Goal: Information Seeking & Learning: Learn about a topic

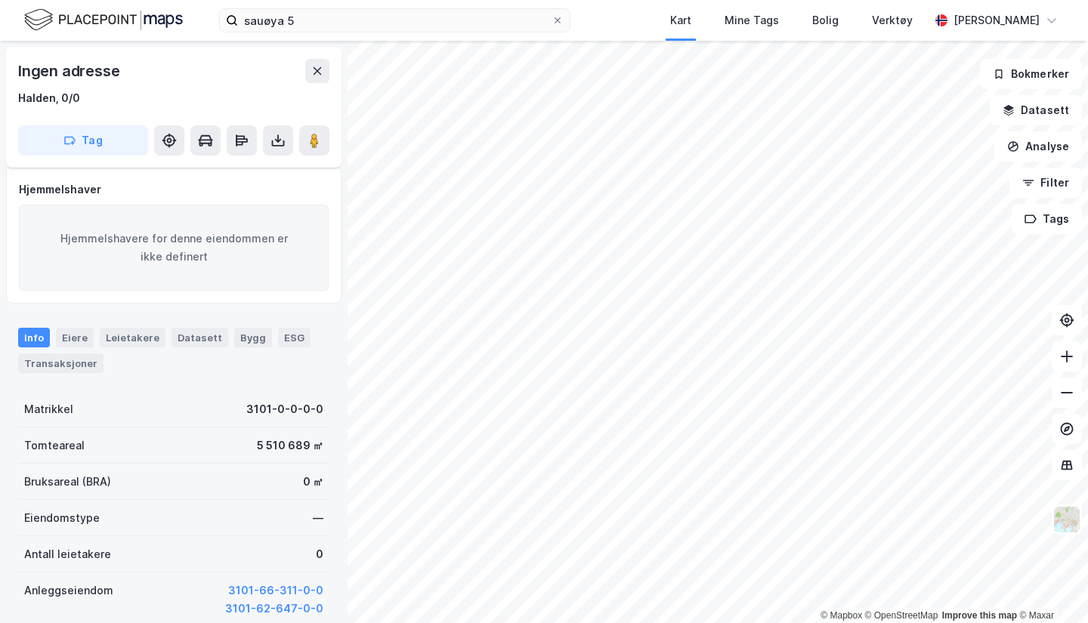
scroll to position [29, 0]
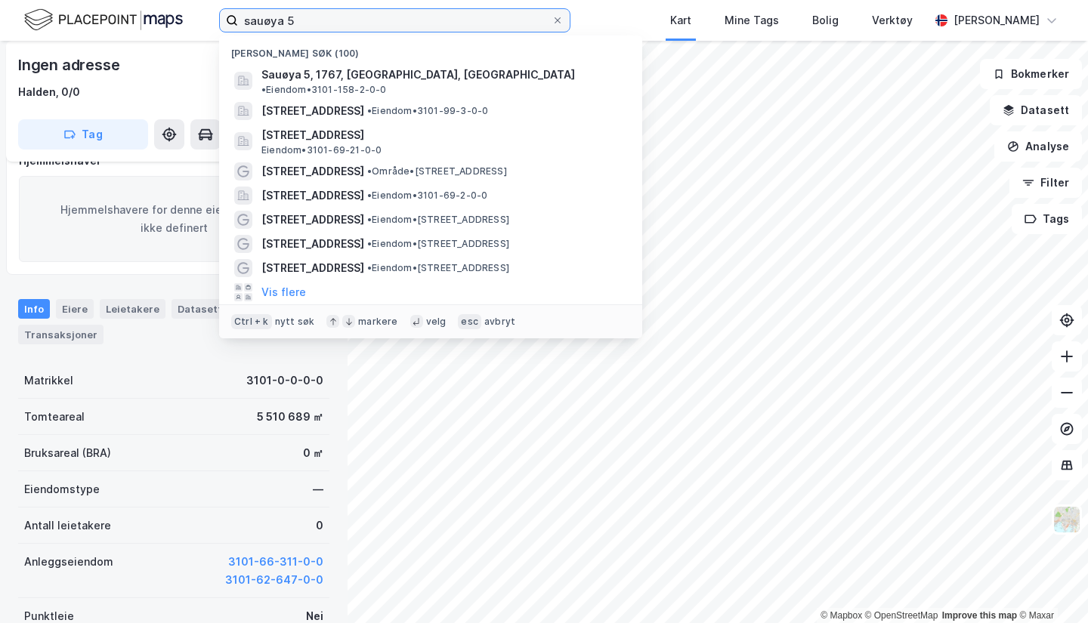
click at [324, 28] on input "sauøya 5" at bounding box center [395, 20] width 314 height 23
click at [362, 71] on span "Sauøya 5, 1767, [GEOGRAPHIC_DATA], [GEOGRAPHIC_DATA]" at bounding box center [418, 75] width 314 height 18
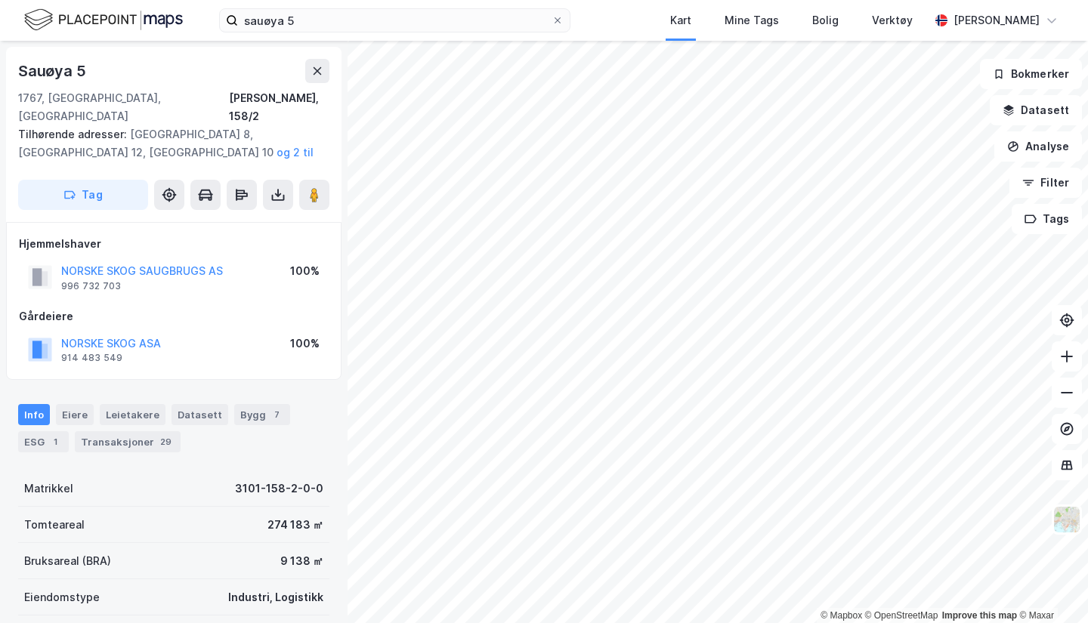
scroll to position [29, 0]
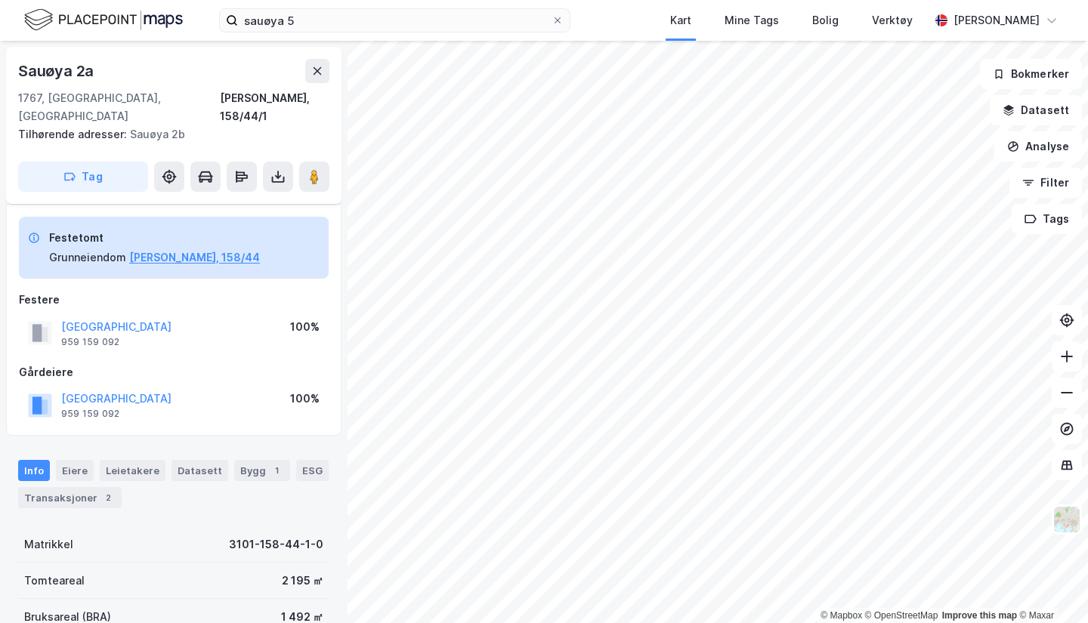
scroll to position [29, 0]
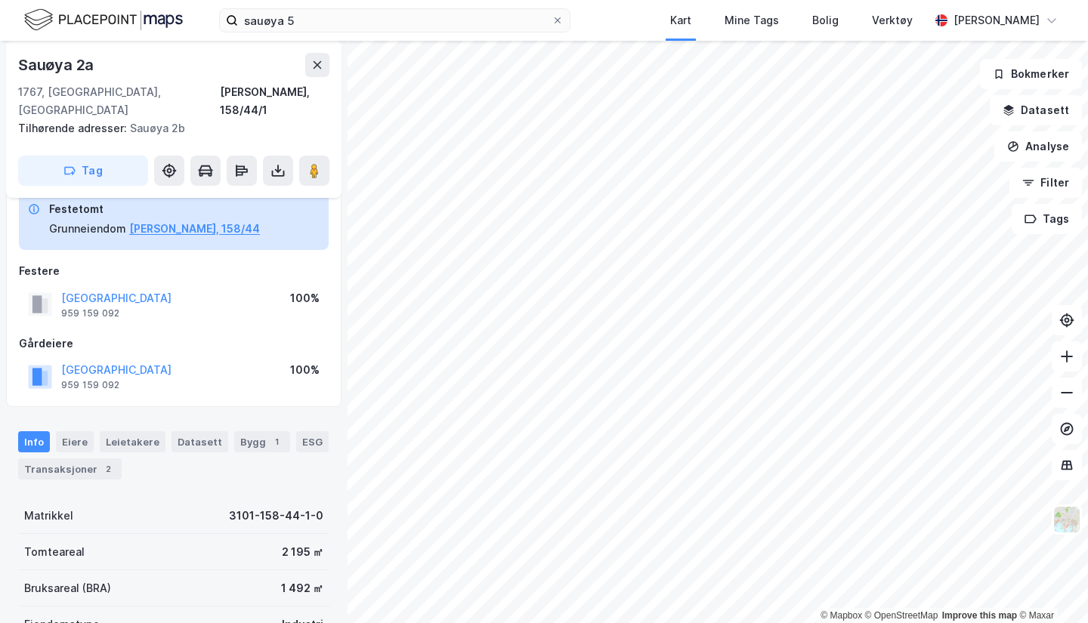
click at [255, 431] on div "Bygg 1" at bounding box center [262, 441] width 56 height 21
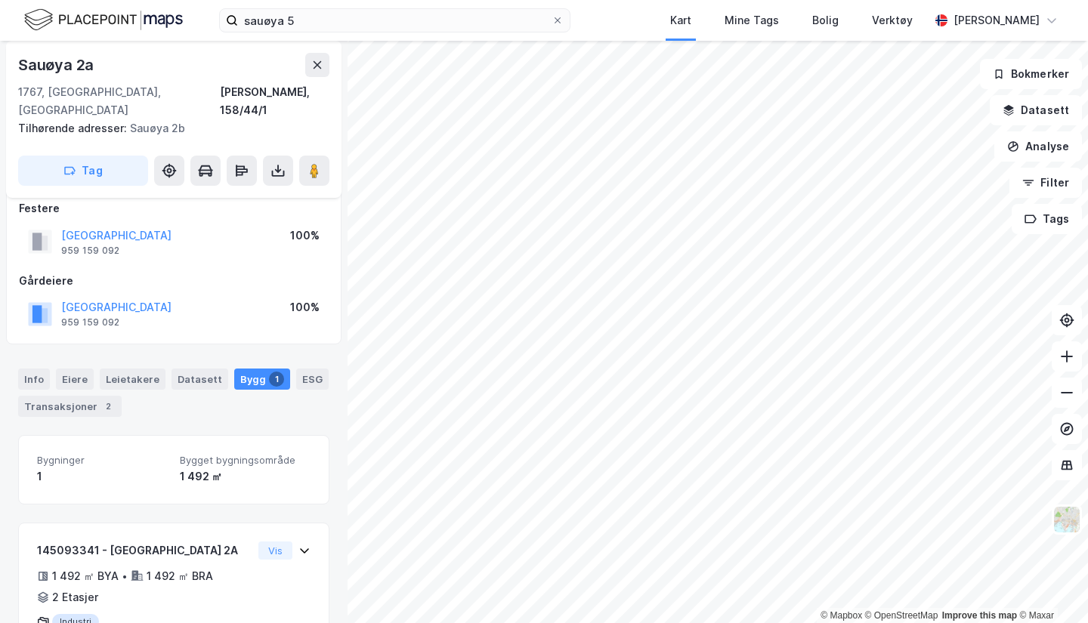
scroll to position [141, 0]
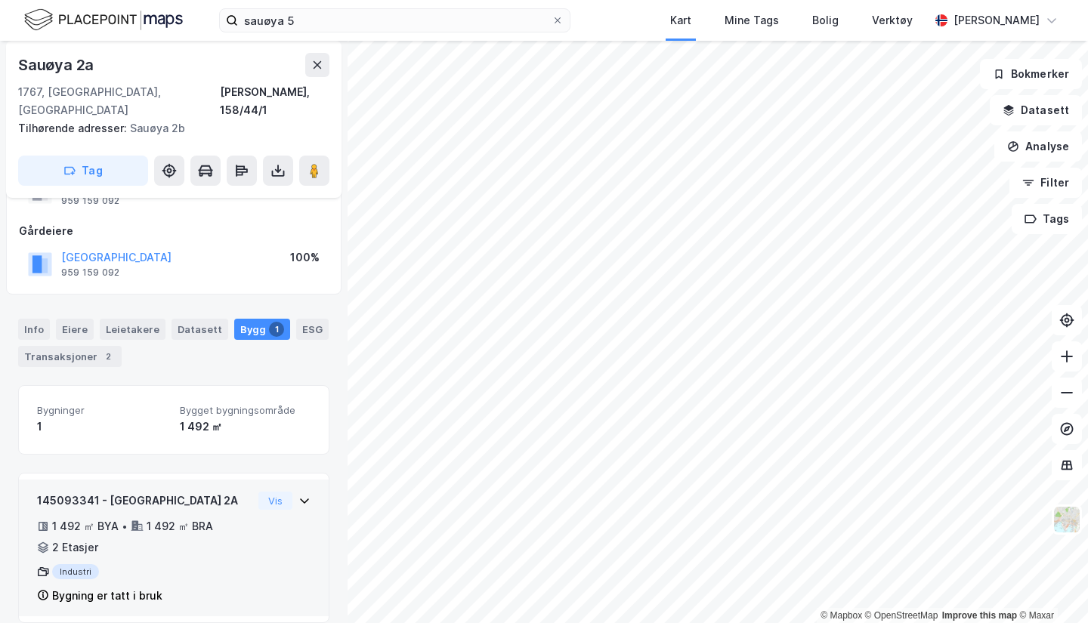
click at [300, 499] on icon at bounding box center [304, 501] width 9 height 5
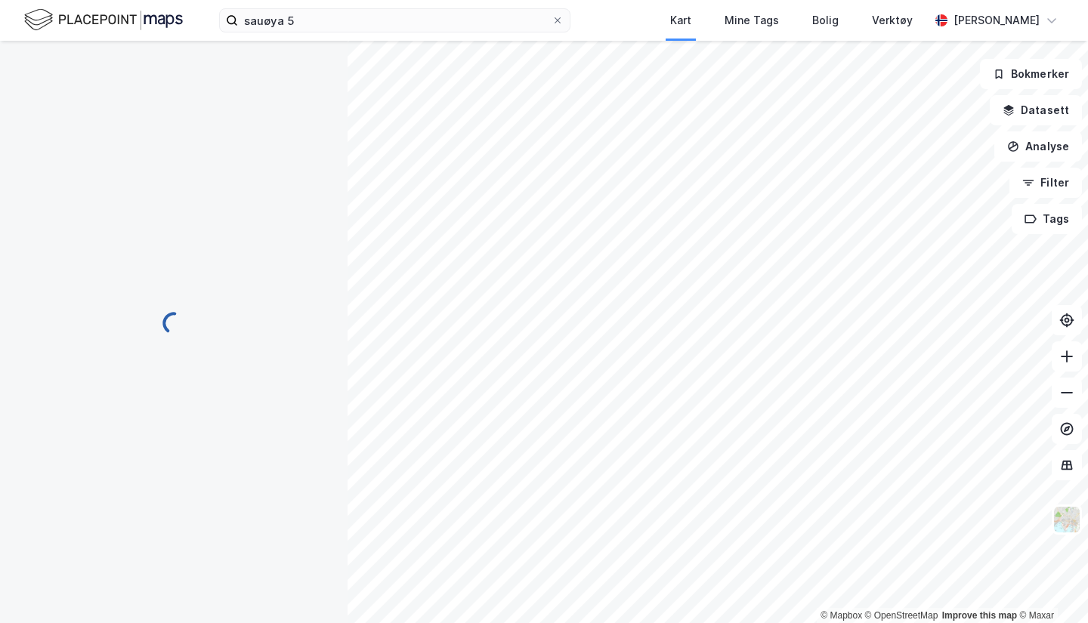
scroll to position [79, 0]
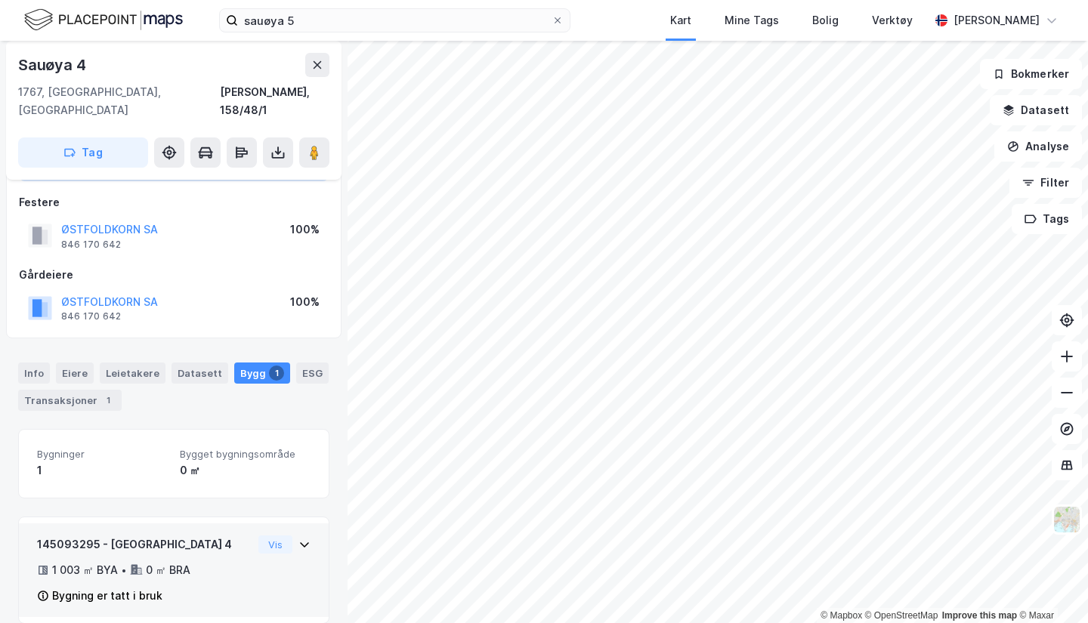
click at [298, 539] on icon at bounding box center [304, 545] width 12 height 12
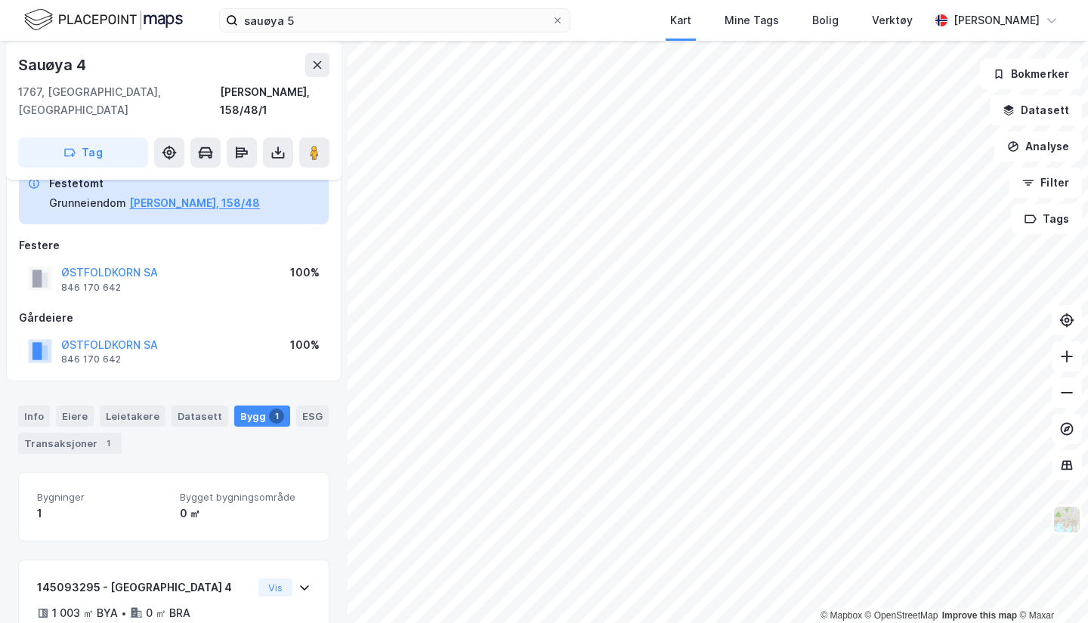
scroll to position [79, 0]
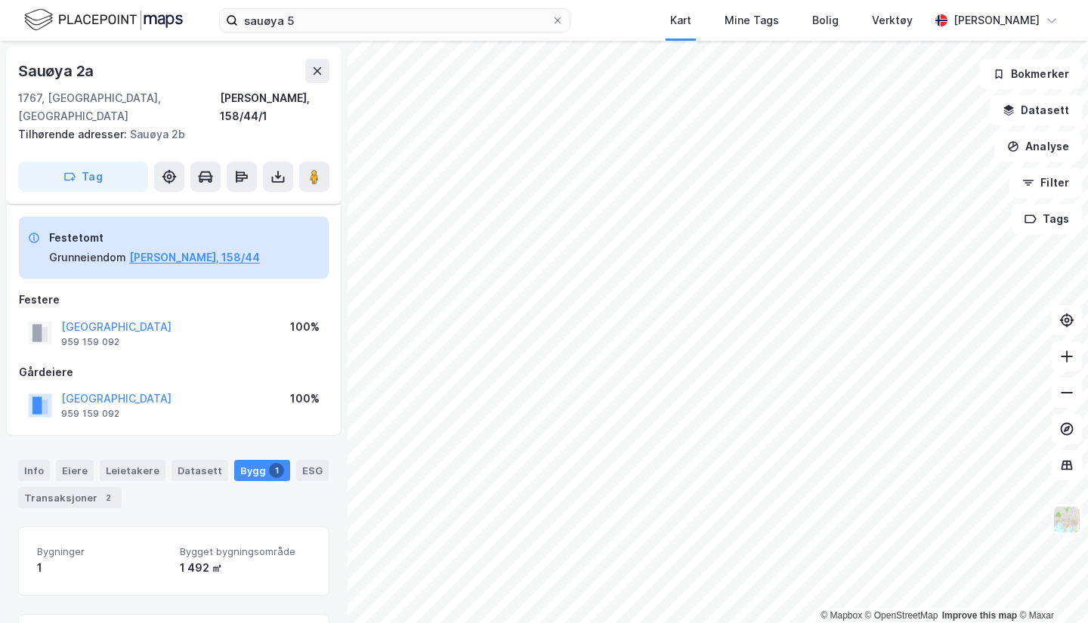
scroll to position [79, 0]
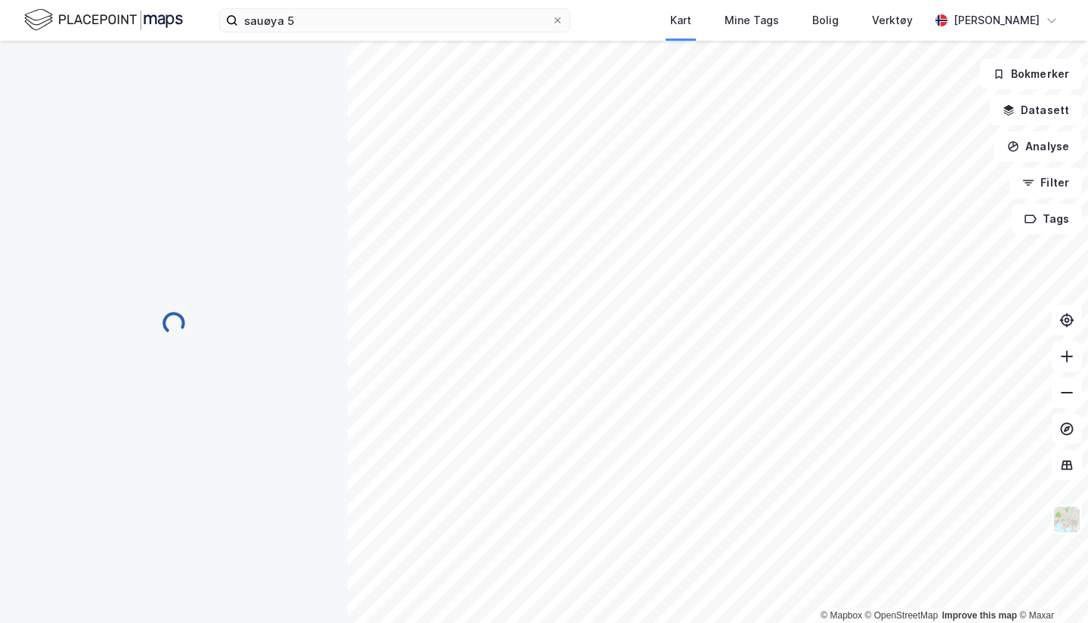
scroll to position [23, 0]
